Goal: Task Accomplishment & Management: Complete application form

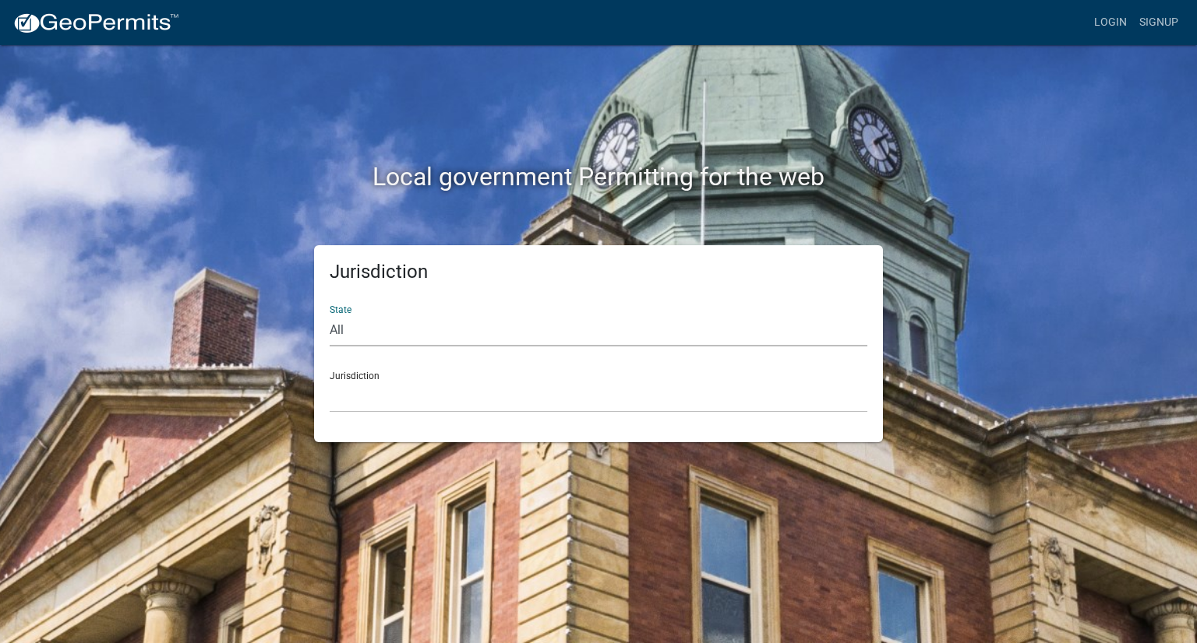
click at [374, 333] on select "All [US_STATE] [US_STATE] [US_STATE] [US_STATE] [US_STATE] [US_STATE] [US_STATE…" at bounding box center [599, 331] width 538 height 32
select select "[US_STATE]"
click at [330, 315] on select "All [US_STATE] [US_STATE] [US_STATE] [US_STATE] [US_STATE] [US_STATE] [US_STATE…" at bounding box center [599, 331] width 538 height 32
click at [375, 388] on select "City of [GEOGRAPHIC_DATA], [US_STATE] City of [GEOGRAPHIC_DATA], [US_STATE] Cit…" at bounding box center [599, 397] width 538 height 32
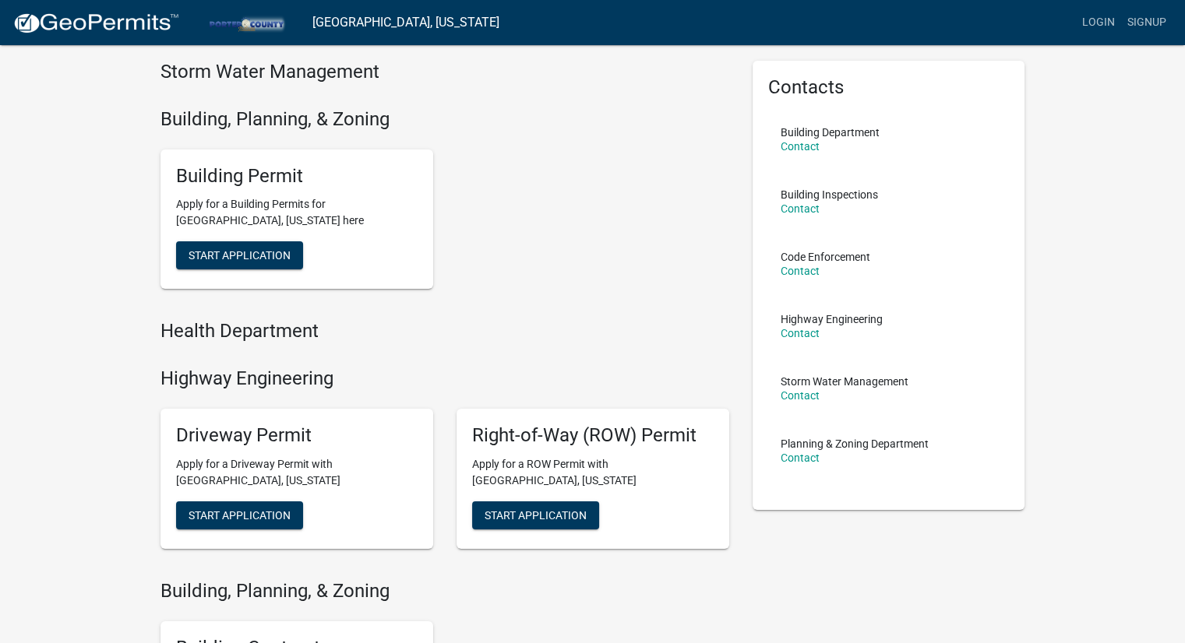
scroll to position [78, 0]
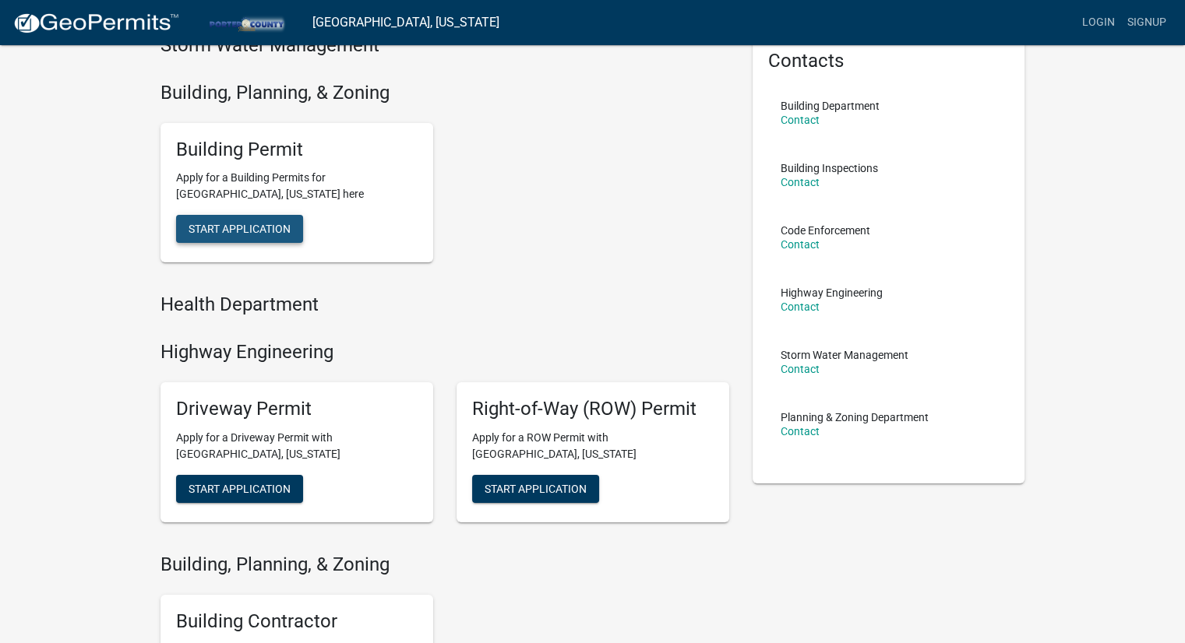
click at [278, 226] on span "Start Application" at bounding box center [240, 229] width 102 height 12
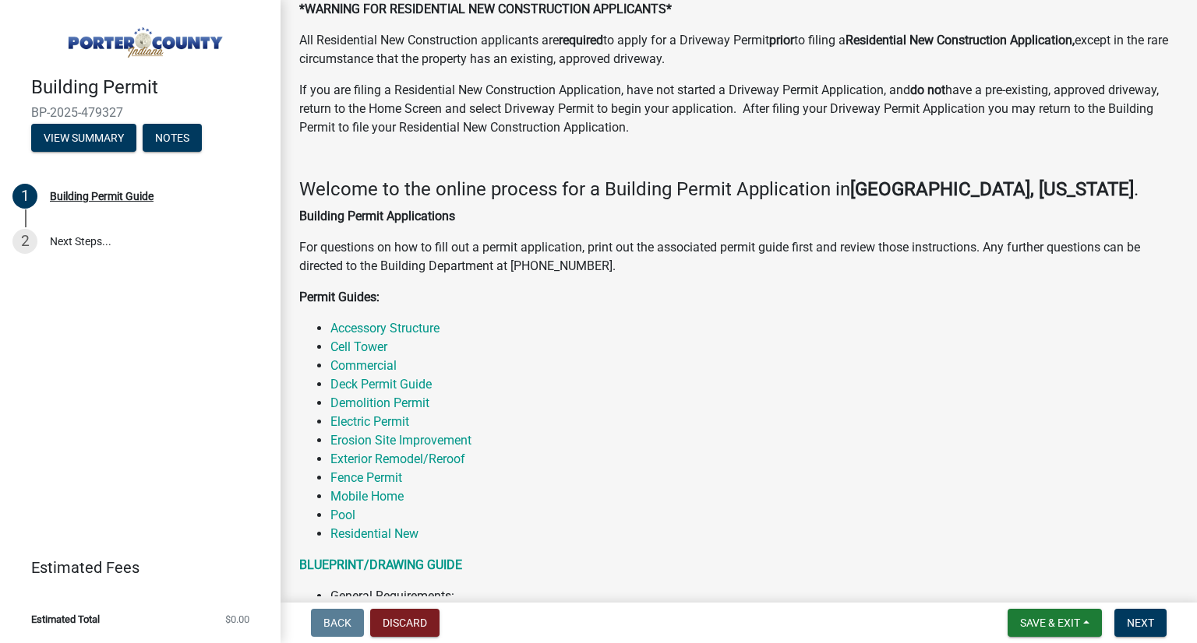
scroll to position [312, 0]
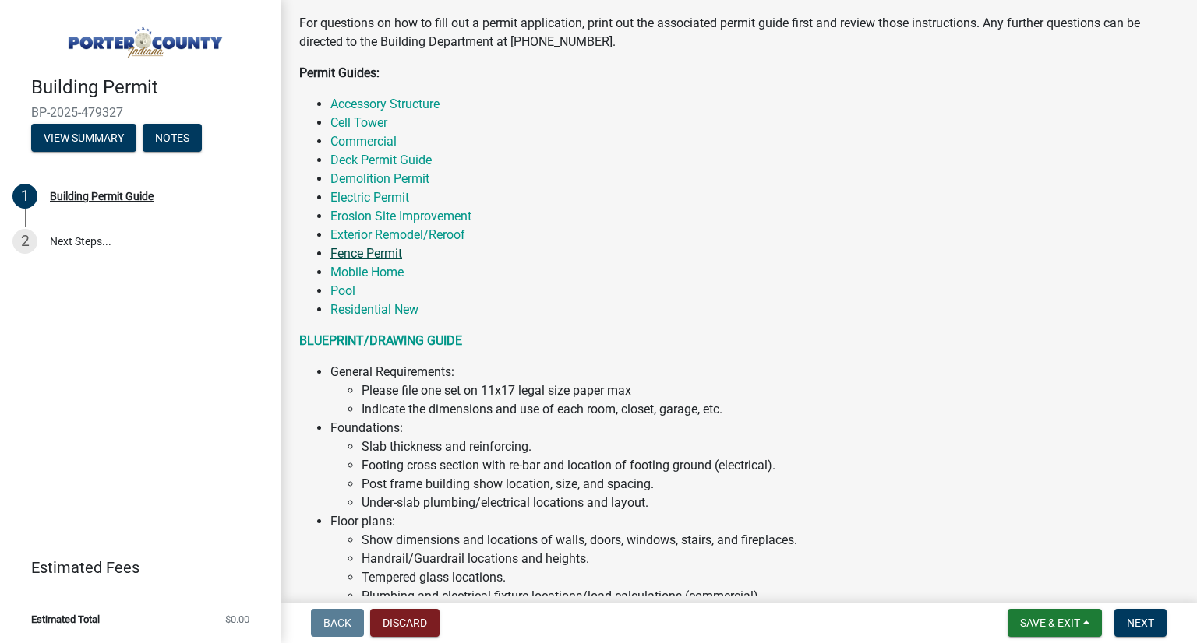
click at [365, 251] on link "Fence Permit" at bounding box center [366, 253] width 72 height 15
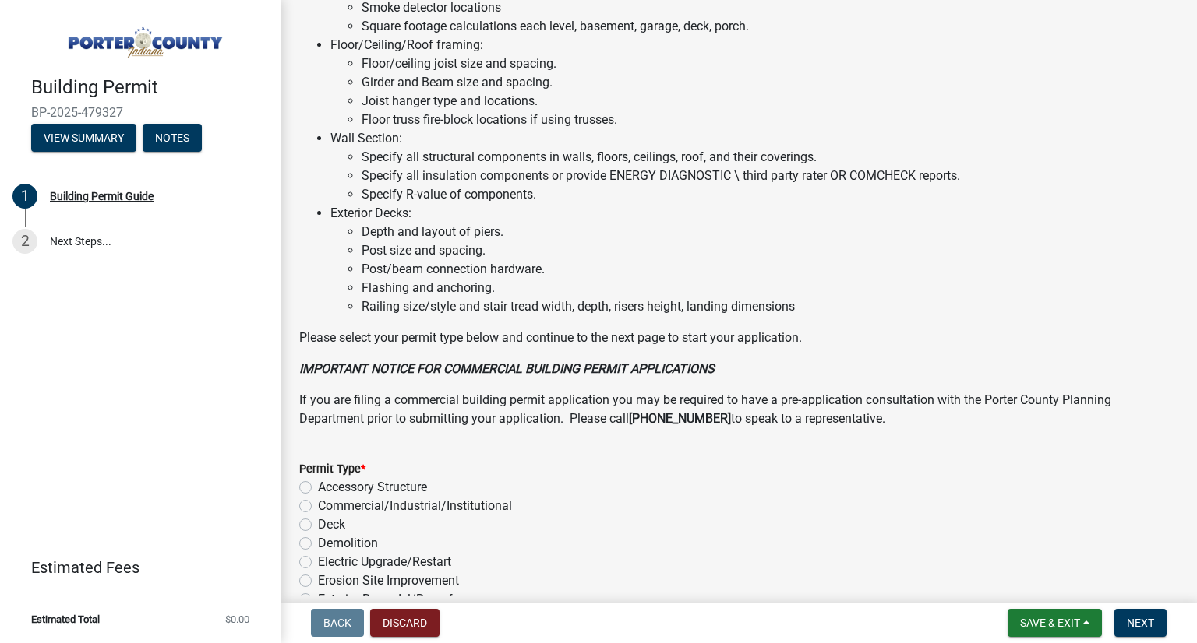
scroll to position [1156, 0]
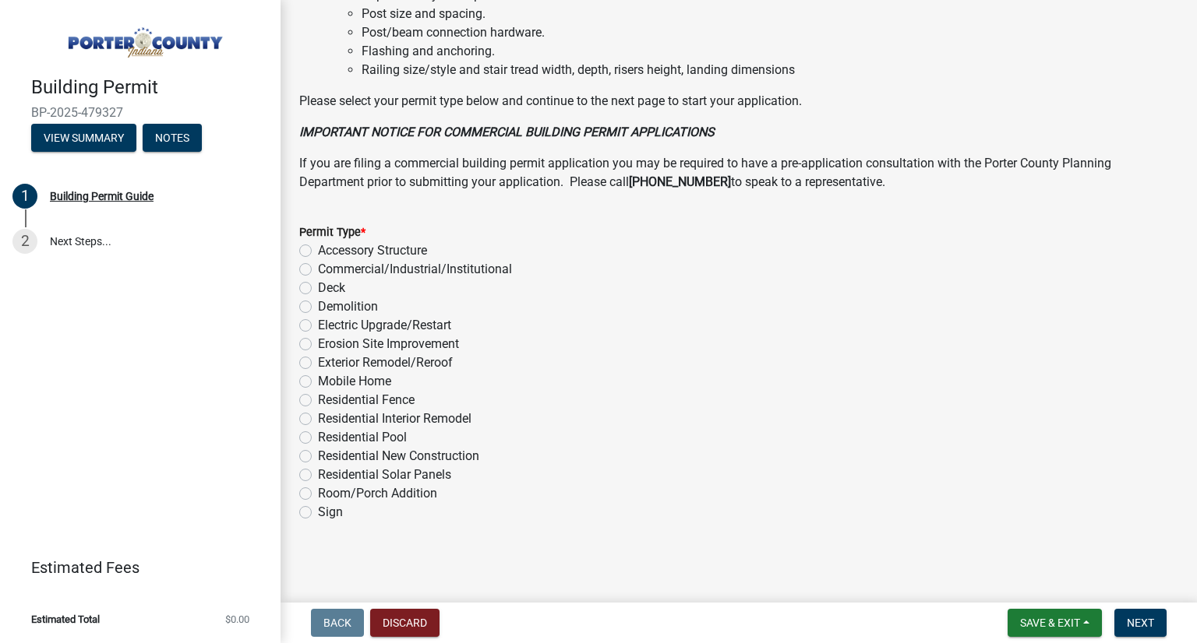
click at [318, 398] on label "Residential Fence" at bounding box center [366, 400] width 97 height 19
click at [318, 398] on input "Residential Fence" at bounding box center [323, 396] width 10 height 10
radio input "true"
click at [1146, 626] on span "Next" at bounding box center [1140, 623] width 27 height 12
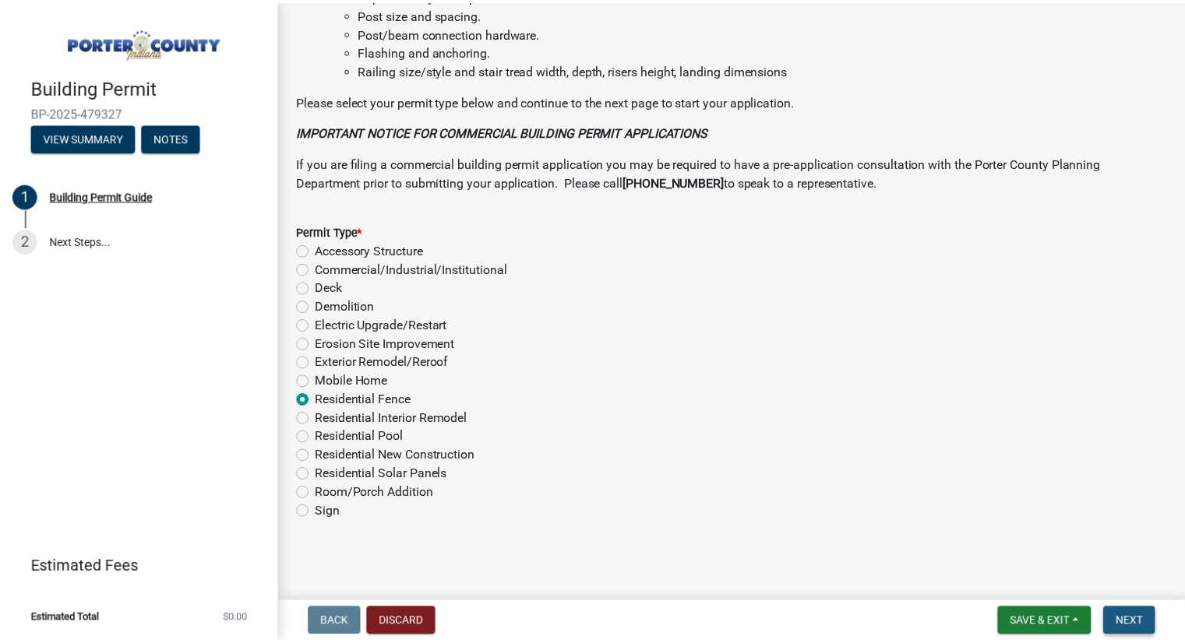
scroll to position [0, 0]
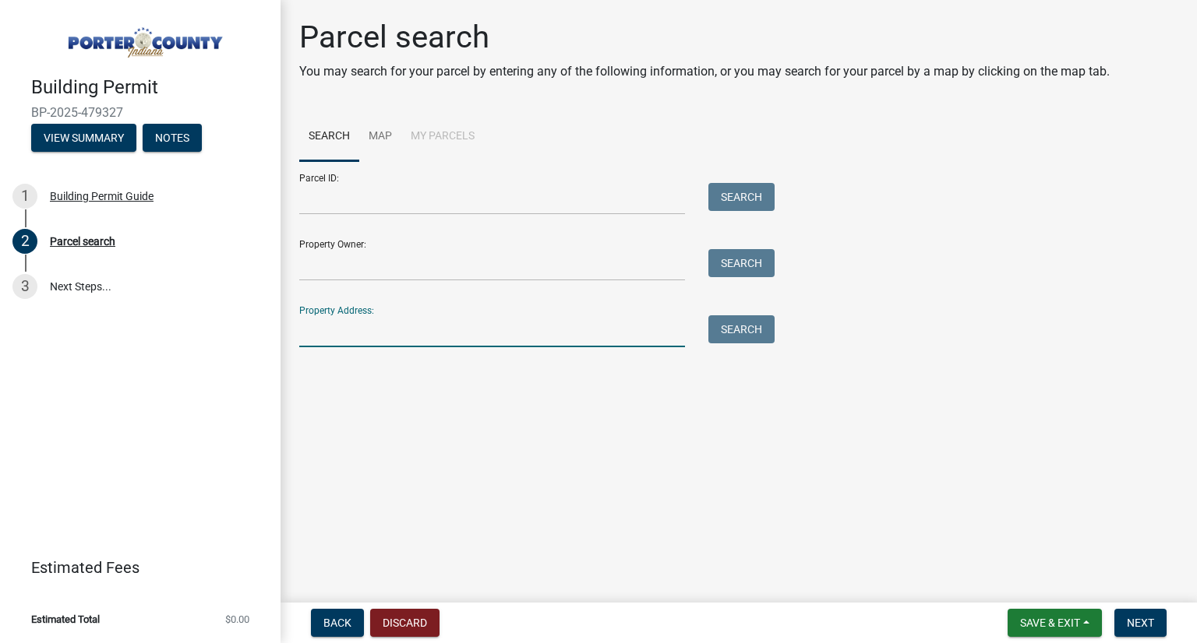
click at [355, 334] on input "Property Address:" at bounding box center [492, 332] width 386 height 32
type input "[STREET_ADDRESS][PERSON_NAME]"
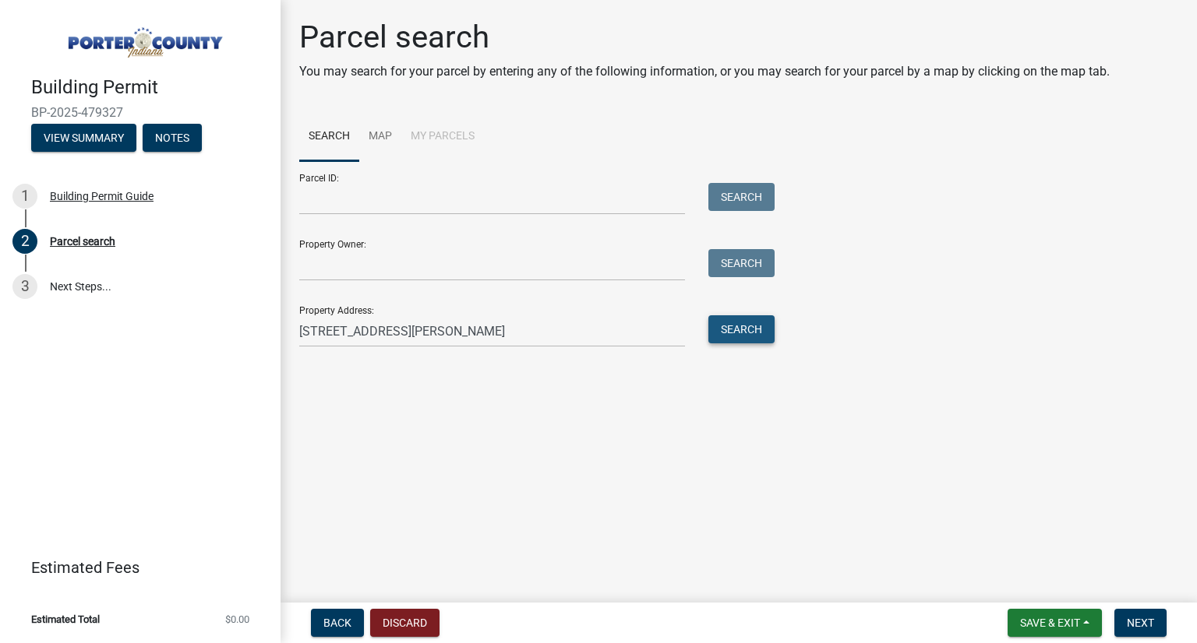
click at [748, 329] on button "Search" at bounding box center [741, 330] width 66 height 28
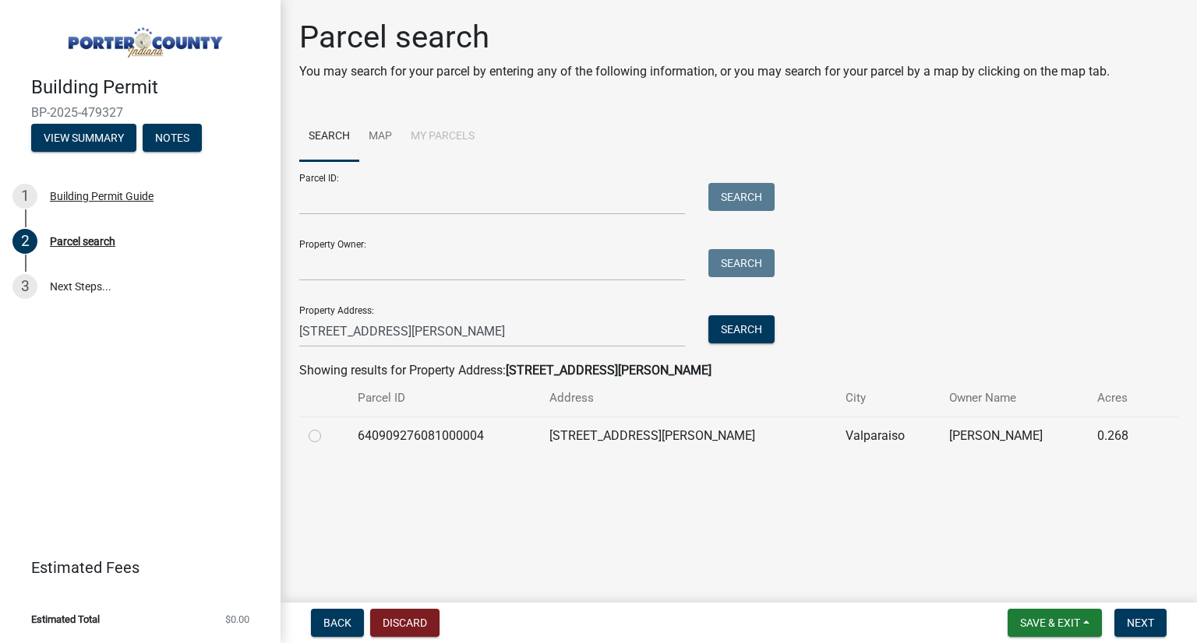
click at [327, 427] on label at bounding box center [327, 427] width 0 height 0
click at [327, 437] on input "radio" at bounding box center [332, 432] width 10 height 10
radio input "true"
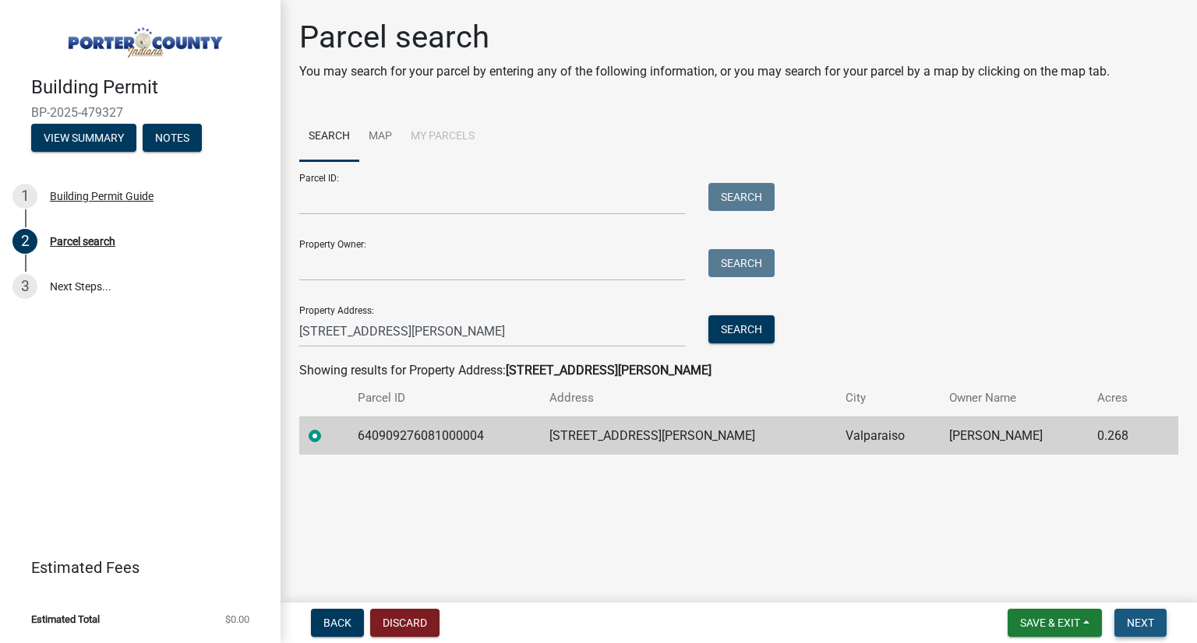
click at [1130, 625] on span "Next" at bounding box center [1140, 623] width 27 height 12
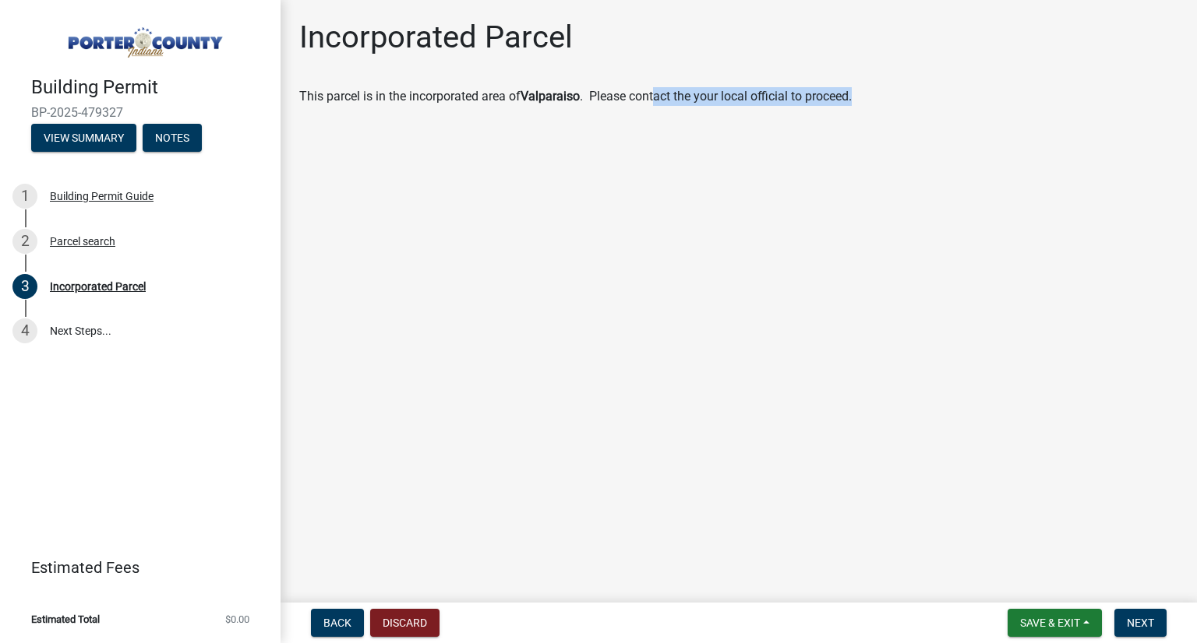
drag, startPoint x: 658, startPoint y: 90, endPoint x: 870, endPoint y: 107, distance: 213.3
click at [870, 107] on wm-data-entity-input "This parcel is in the incorporated area of [GEOGRAPHIC_DATA] . Please contact t…" at bounding box center [738, 102] width 879 height 31
click at [1151, 629] on button "Next" at bounding box center [1140, 623] width 52 height 28
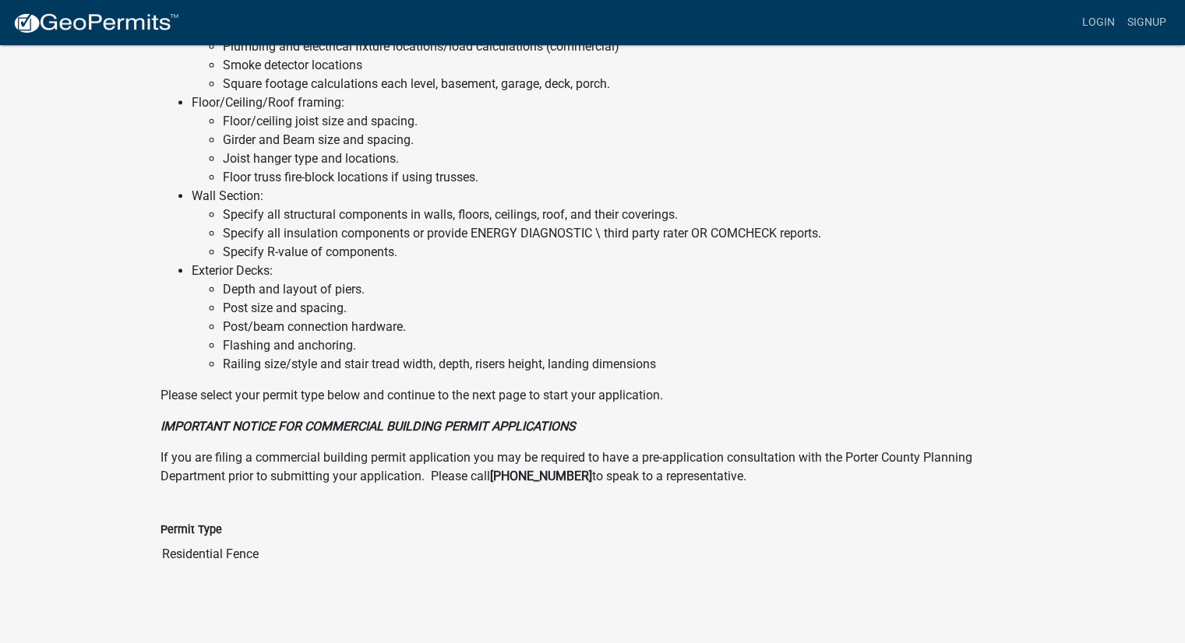
scroll to position [1065, 0]
